Goal: Task Accomplishment & Management: Manage account settings

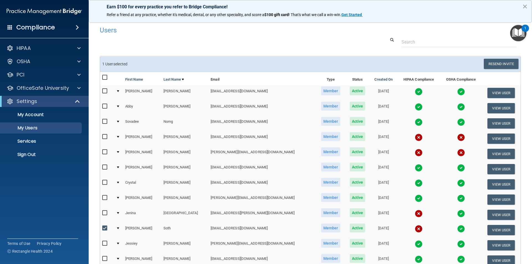
select select "20"
click at [494, 228] on button "View User" at bounding box center [501, 230] width 27 height 10
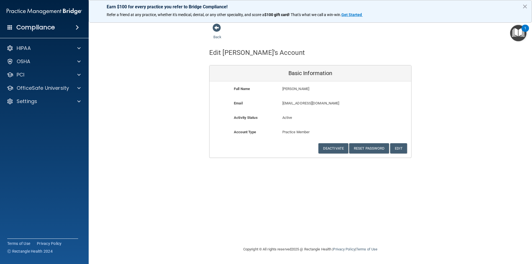
click at [409, 148] on div "Deactivate Reset Password Edit Cancel Save Information" at bounding box center [311, 148] width 202 height 10
click at [402, 149] on button "Edit" at bounding box center [398, 148] width 17 height 10
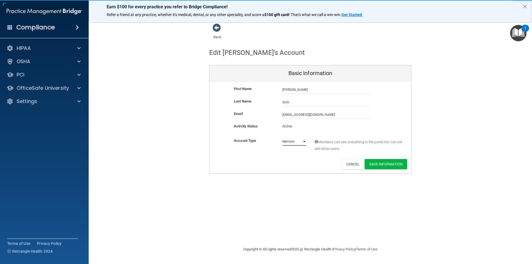
click at [303, 142] on select "Admin Member" at bounding box center [294, 141] width 24 height 8
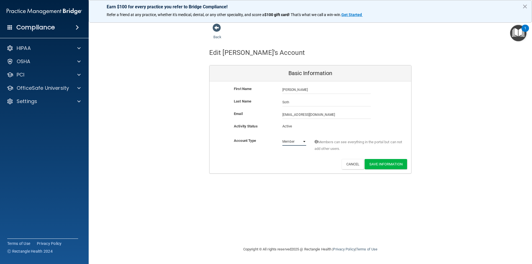
click at [303, 142] on select "Admin Member" at bounding box center [294, 141] width 24 height 8
click at [393, 164] on button "Save Information" at bounding box center [386, 164] width 42 height 10
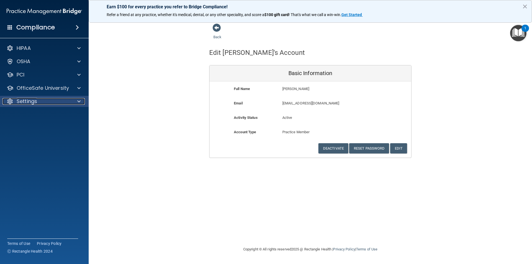
click at [64, 100] on div "Settings" at bounding box center [36, 101] width 69 height 7
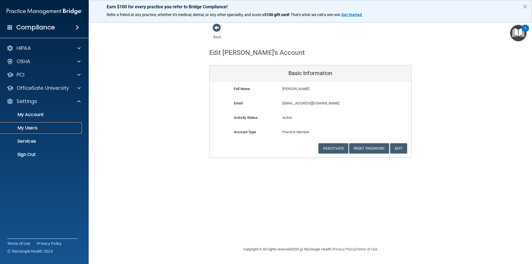
click at [36, 128] on p "My Users" at bounding box center [42, 128] width 76 height 6
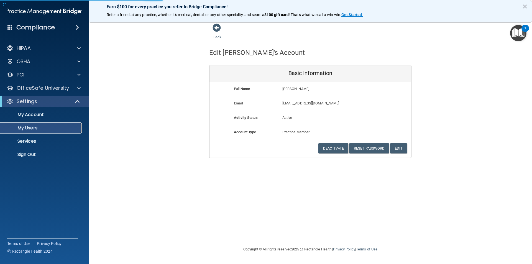
select select "20"
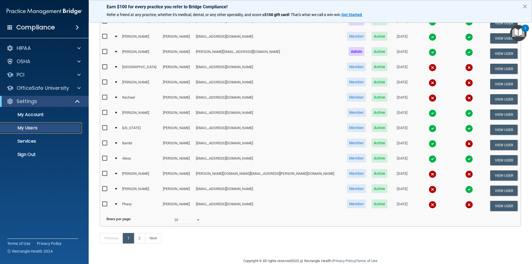
scroll to position [195, 0]
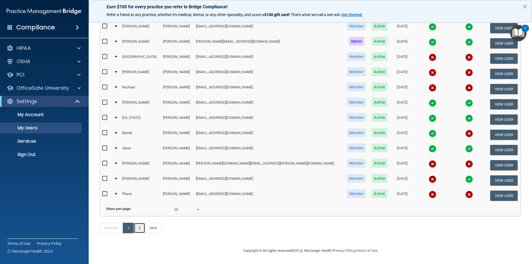
click at [142, 229] on link "2" at bounding box center [139, 228] width 11 height 11
select select "20"
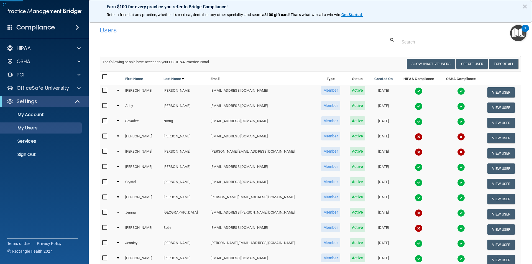
scroll to position [103, 0]
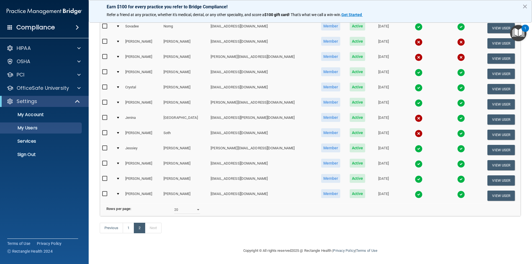
click at [321, 128] on span "Member" at bounding box center [330, 132] width 19 height 9
click at [492, 130] on button "View User" at bounding box center [501, 135] width 27 height 10
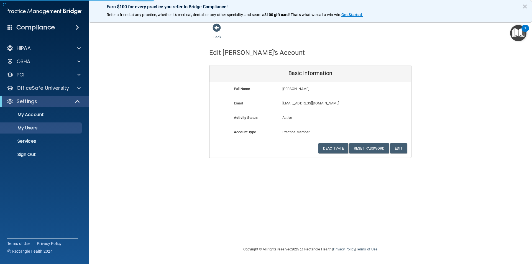
select select "20"
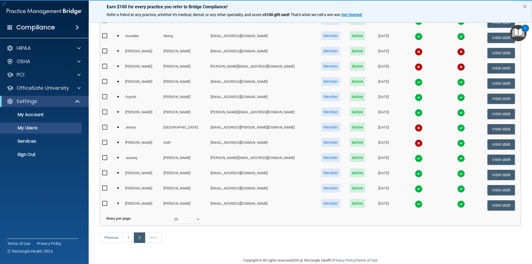
scroll to position [103, 0]
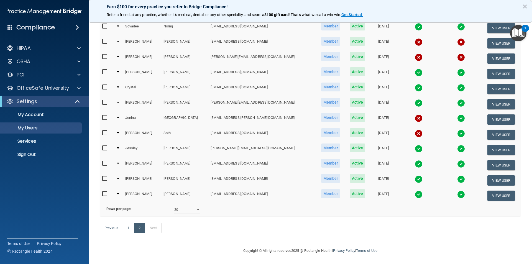
click at [415, 130] on img at bounding box center [419, 134] width 8 height 8
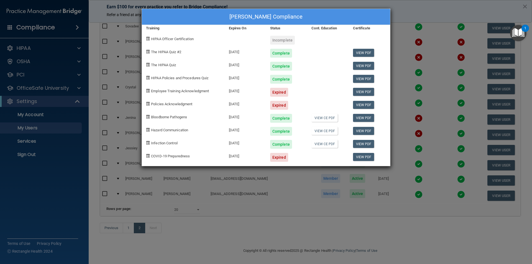
click at [280, 104] on div "Expired" at bounding box center [279, 105] width 18 height 9
click at [427, 11] on div "[PERSON_NAME] Compliance Training Expires On Status Cont. Education Certificate…" at bounding box center [266, 132] width 532 height 264
click at [353, 15] on div "[PERSON_NAME] Compliance" at bounding box center [266, 17] width 248 height 16
click at [437, 10] on div "[PERSON_NAME] Compliance Training Expires On Status Cont. Education Certificate…" at bounding box center [266, 132] width 532 height 264
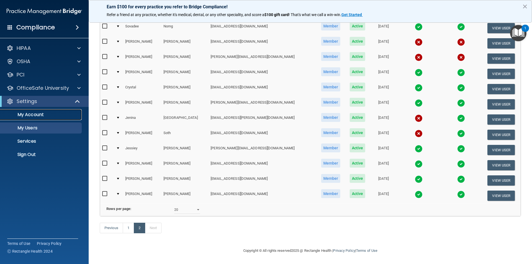
click at [30, 115] on p "My Account" at bounding box center [42, 115] width 76 height 6
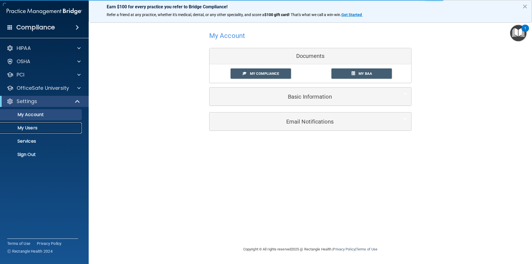
click at [31, 127] on p "My Users" at bounding box center [42, 128] width 76 height 6
select select "20"
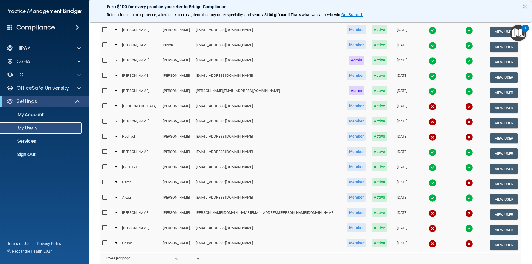
scroll to position [195, 0]
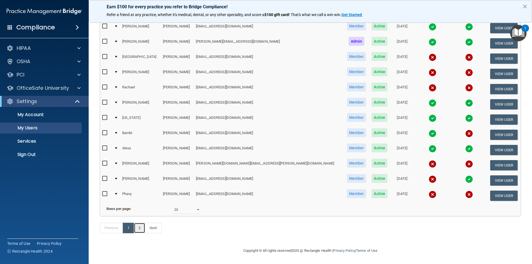
click at [134, 227] on link "2" at bounding box center [139, 228] width 11 height 11
click at [139, 227] on link "2" at bounding box center [139, 228] width 11 height 11
select select "20"
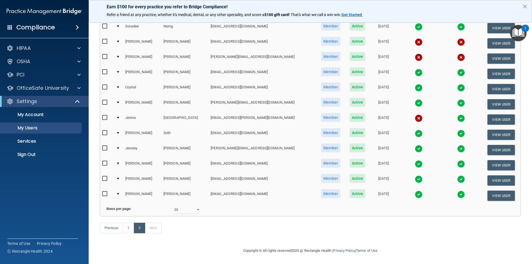
scroll to position [103, 0]
click at [127, 230] on link "1" at bounding box center [128, 228] width 11 height 11
select select "20"
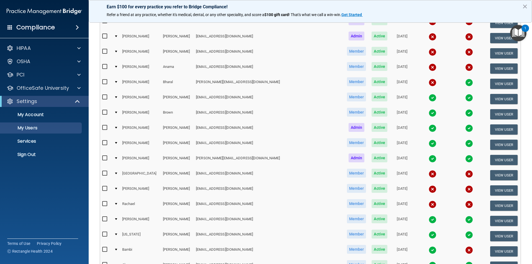
scroll to position [83, 0]
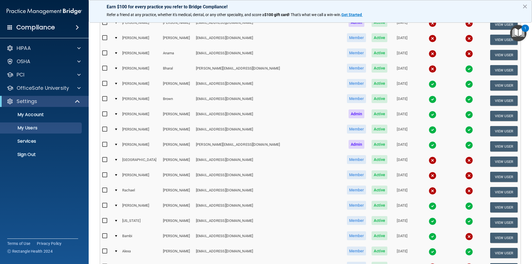
click at [103, 175] on input "checkbox" at bounding box center [105, 175] width 6 height 4
checkbox input "true"
click at [490, 174] on button "View User" at bounding box center [503, 177] width 27 height 10
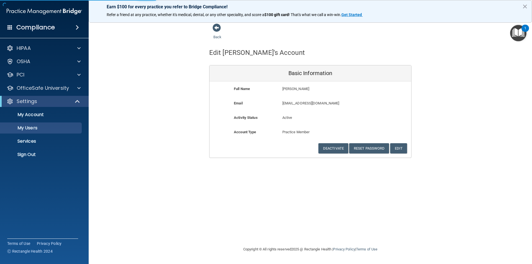
select select "20"
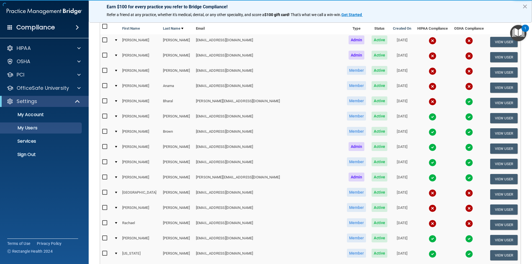
scroll to position [55, 0]
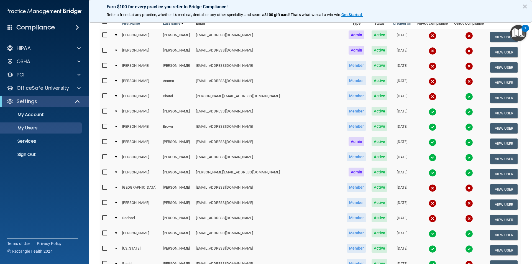
click at [105, 204] on input "checkbox" at bounding box center [105, 203] width 6 height 4
checkbox input "true"
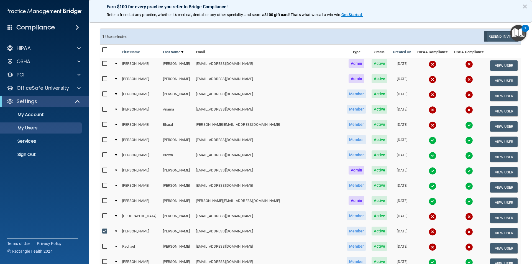
scroll to position [1, 0]
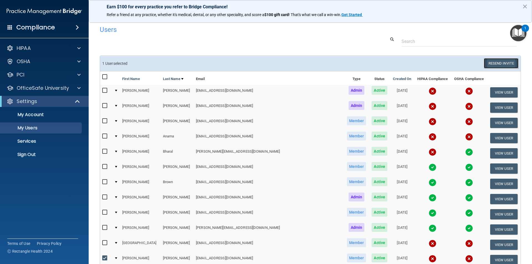
click at [494, 61] on button "Resend Invite" at bounding box center [501, 63] width 35 height 10
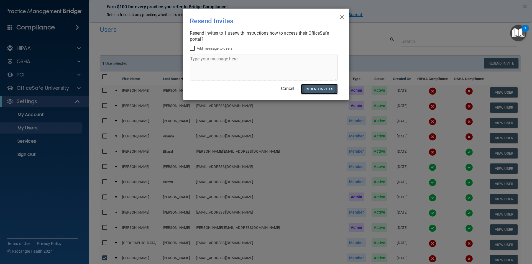
click at [323, 89] on button "Resend Invites" at bounding box center [319, 89] width 37 height 10
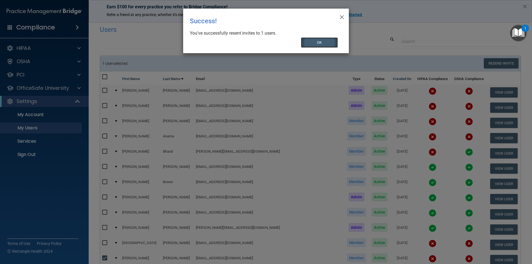
click at [315, 40] on button "OK" at bounding box center [319, 42] width 37 height 10
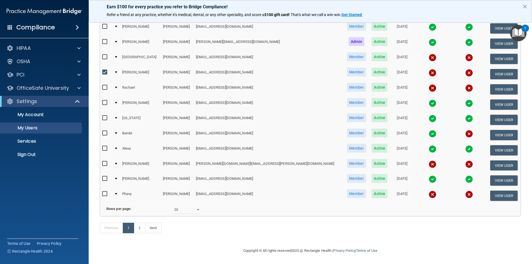
scroll to position [195, 0]
click at [0, 4] on div "Compliance HIPAA Documents and Policies Report an Incident Business Associates …" at bounding box center [44, 132] width 89 height 264
